Goal: Navigation & Orientation: Find specific page/section

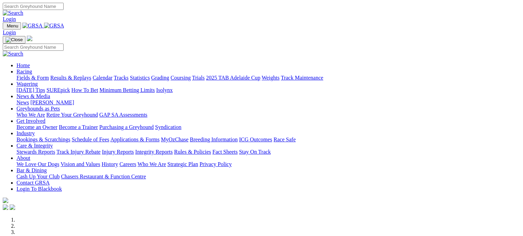
click at [28, 75] on link "Fields & Form" at bounding box center [32, 78] width 32 height 6
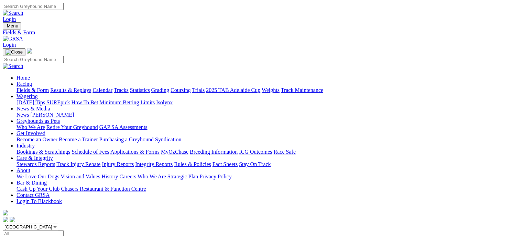
click at [30, 87] on link "Fields & Form" at bounding box center [32, 90] width 32 height 6
